Goal: Information Seeking & Learning: Learn about a topic

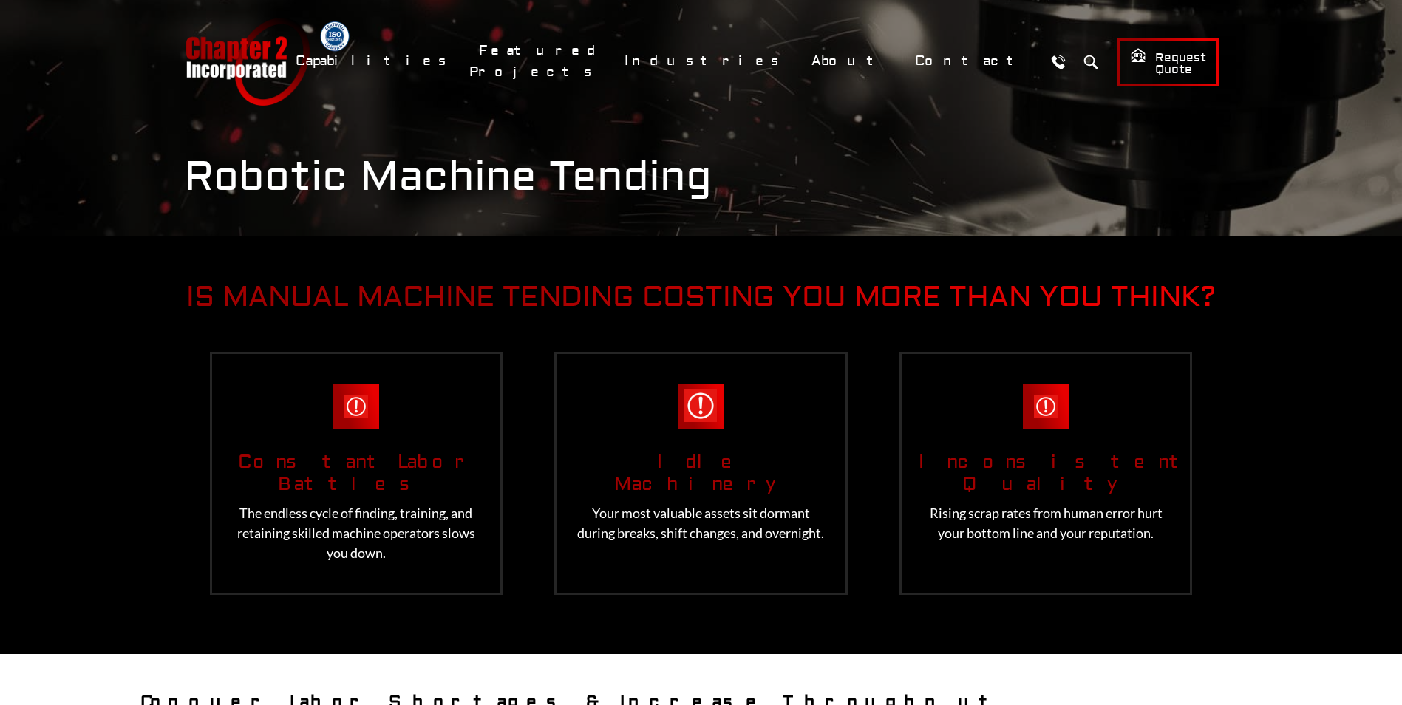
click at [238, 70] on link "Chapter 2 Incorporated" at bounding box center [247, 62] width 126 height 88
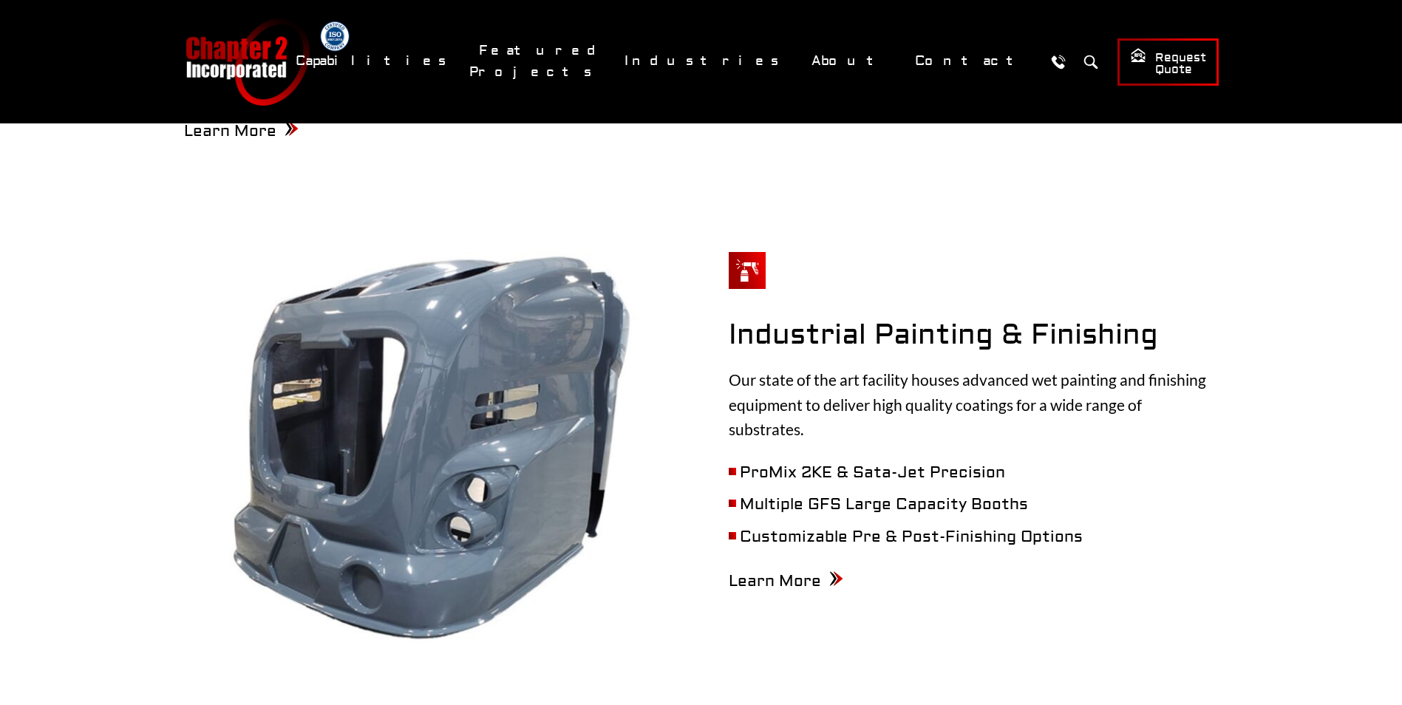
scroll to position [2143, 0]
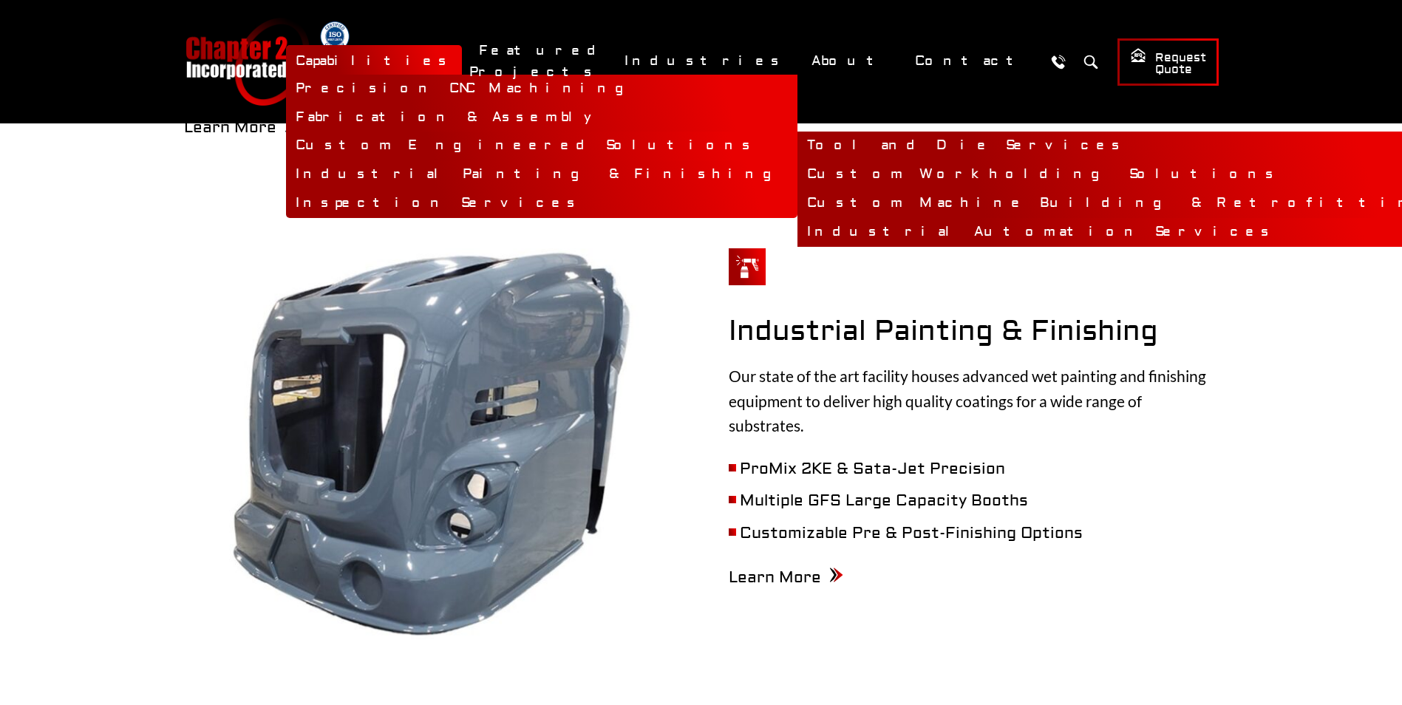
click at [822, 228] on link "Industrial Automation Services" at bounding box center [1123, 232] width 652 height 29
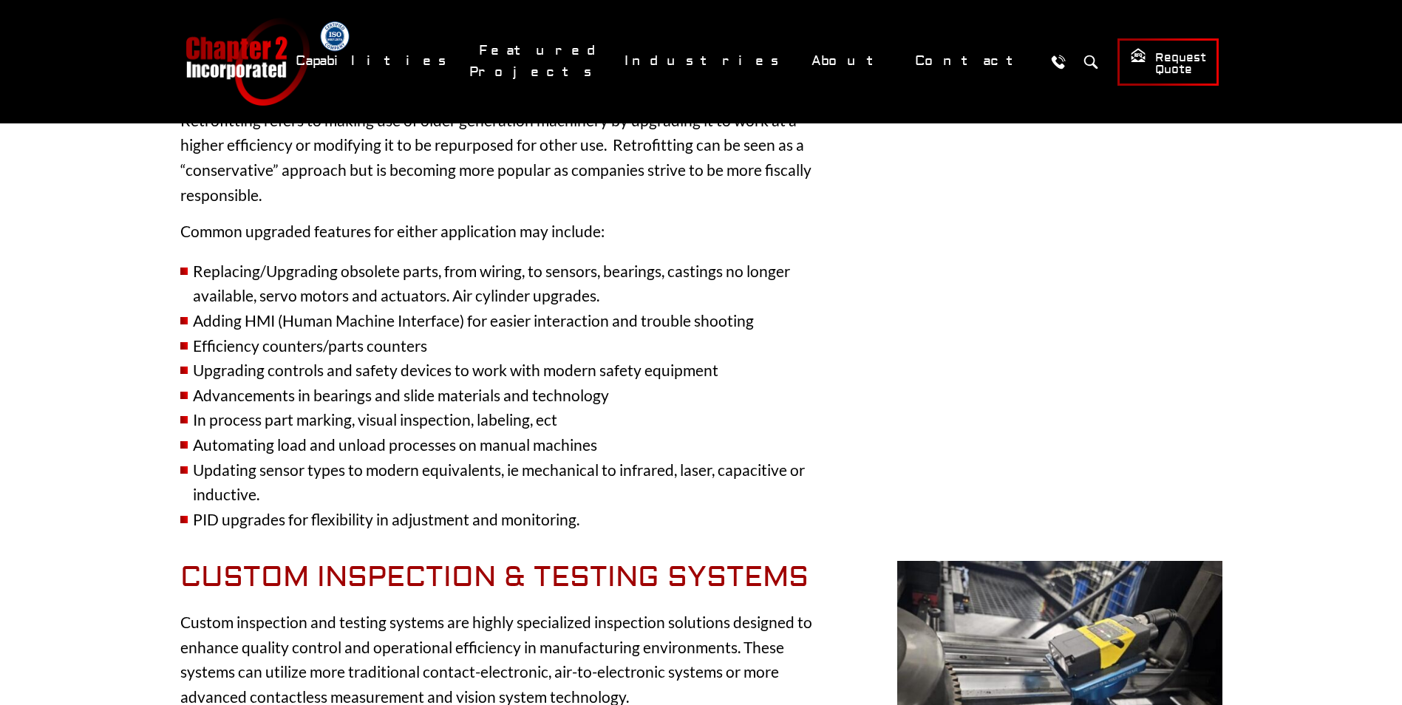
scroll to position [2069, 0]
